Goal: Navigation & Orientation: Find specific page/section

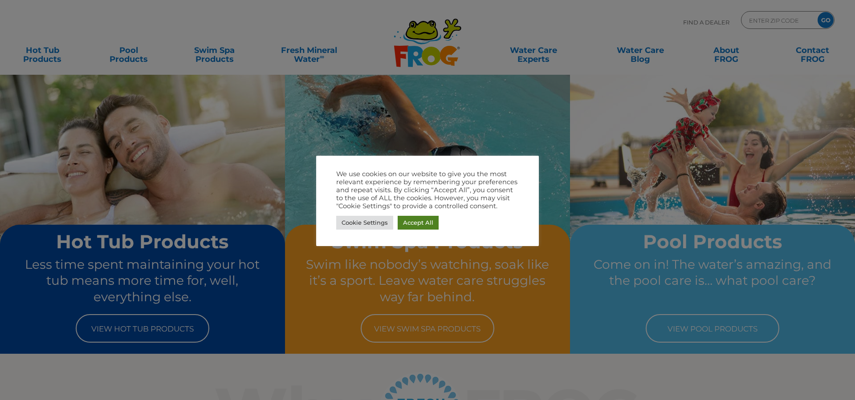
click at [428, 223] on link "Accept All" at bounding box center [418, 223] width 41 height 14
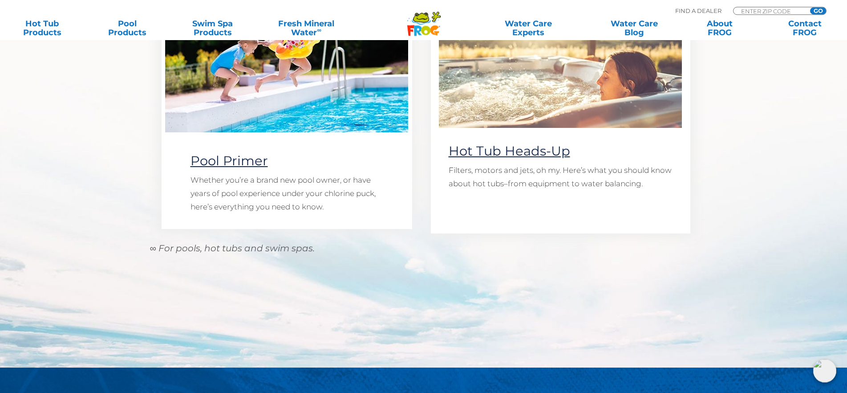
scroll to position [817, 0]
click at [548, 156] on link "Hot Tub Heads-Up" at bounding box center [510, 151] width 122 height 16
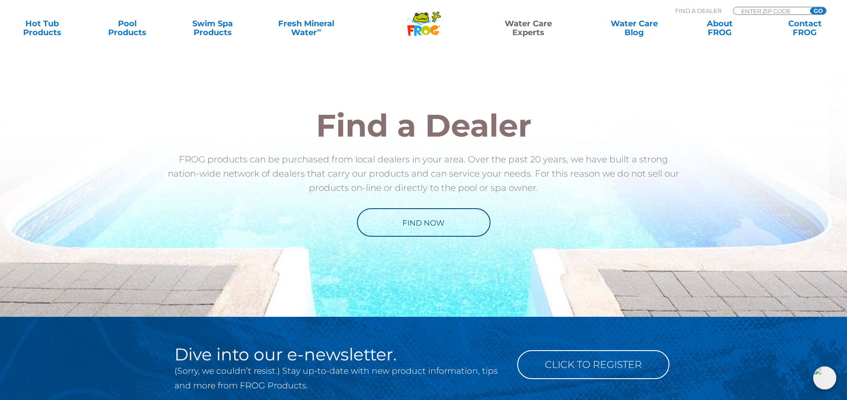
scroll to position [545, 0]
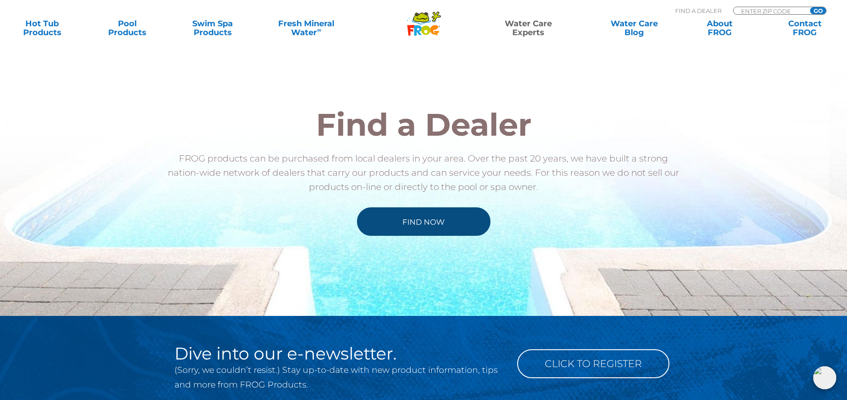
click at [440, 223] on link "Find Now" at bounding box center [424, 221] width 134 height 28
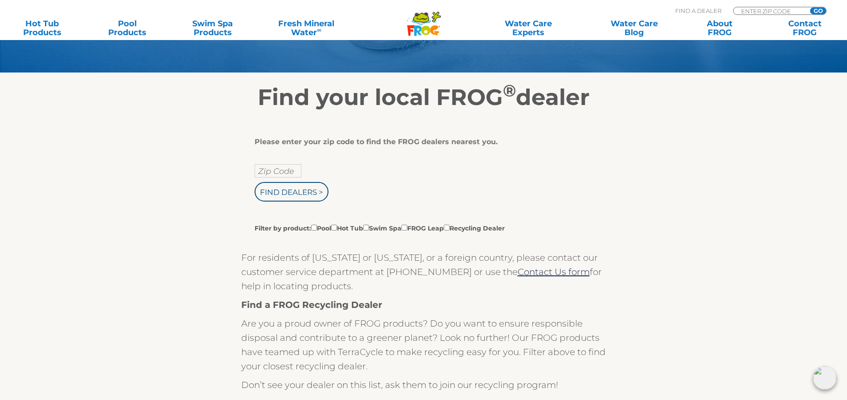
scroll to position [136, 0]
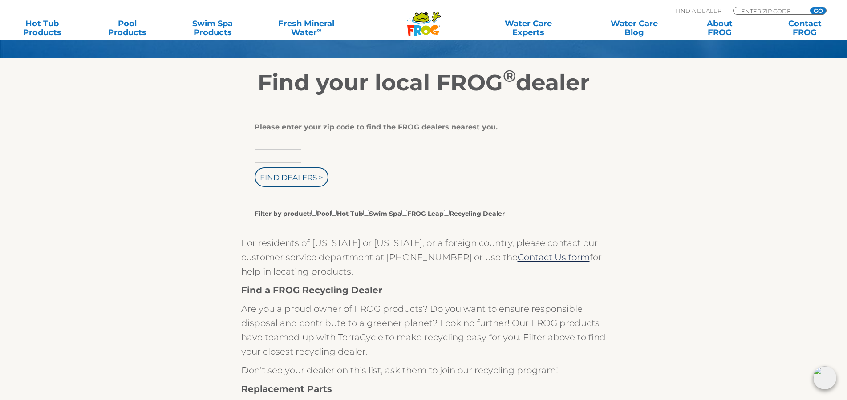
click at [284, 159] on input "text" at bounding box center [278, 156] width 47 height 13
type input "28638"
click at [337, 215] on input "Filter by product: Pool Hot Tub Swim Spa FROG Leap Recycling Dealer" at bounding box center [334, 213] width 6 height 6
checkbox input "true"
click at [281, 180] on input "Find Dealers >" at bounding box center [292, 177] width 74 height 20
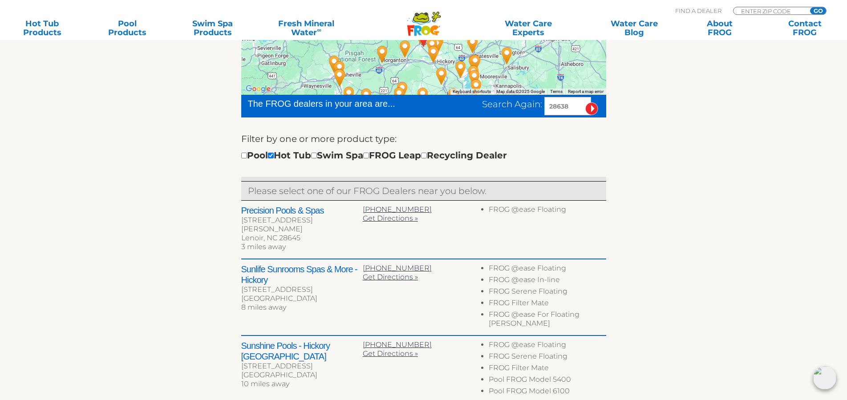
scroll to position [272, 0]
